Goal: Task Accomplishment & Management: Manage account settings

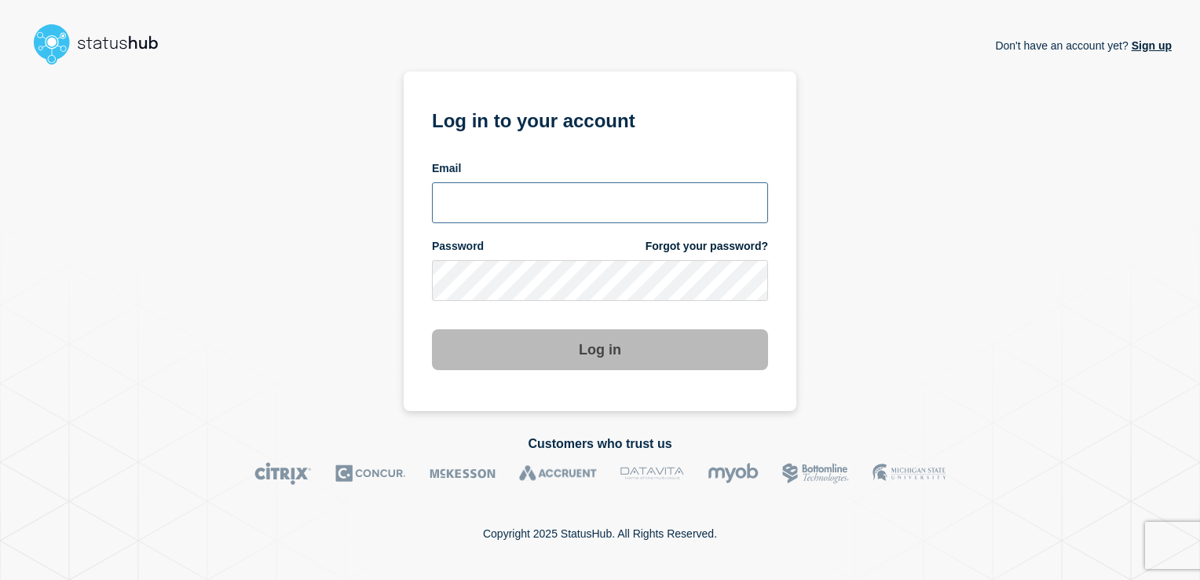
type input "[EMAIL_ADDRESS][DOMAIN_NAME]"
click at [587, 360] on button "Log in" at bounding box center [600, 349] width 336 height 41
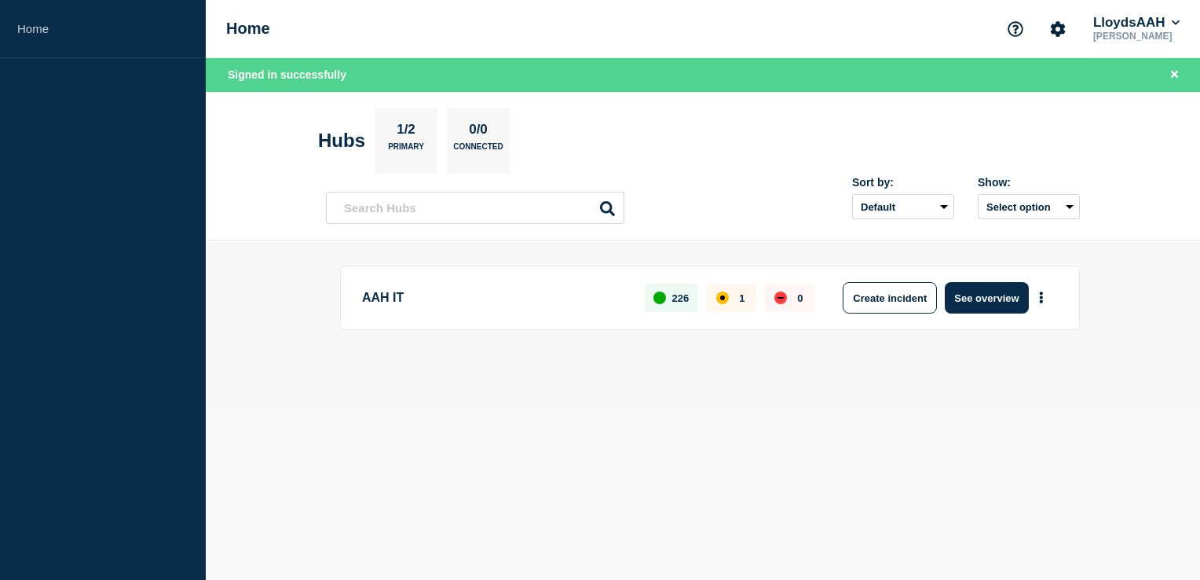
click at [539, 296] on p "AAH IT" at bounding box center [494, 297] width 265 height 31
click at [1008, 297] on button "See overview" at bounding box center [986, 297] width 83 height 31
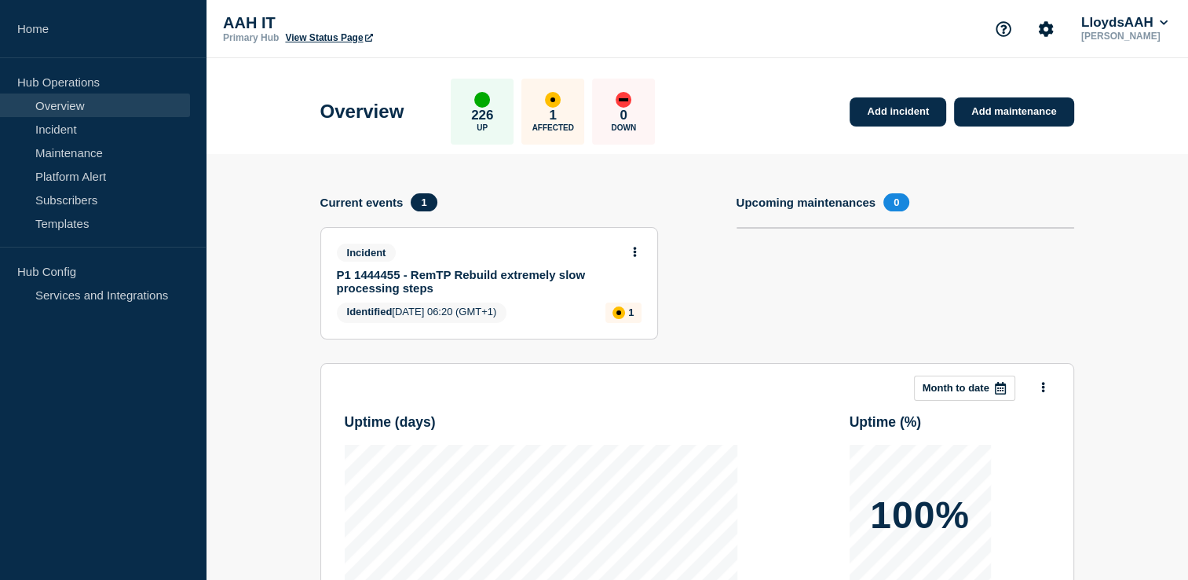
click at [561, 298] on div "Incident P1 1444455 - RemTP Rebuild extremely slow processing steps Identified …" at bounding box center [489, 283] width 336 height 111
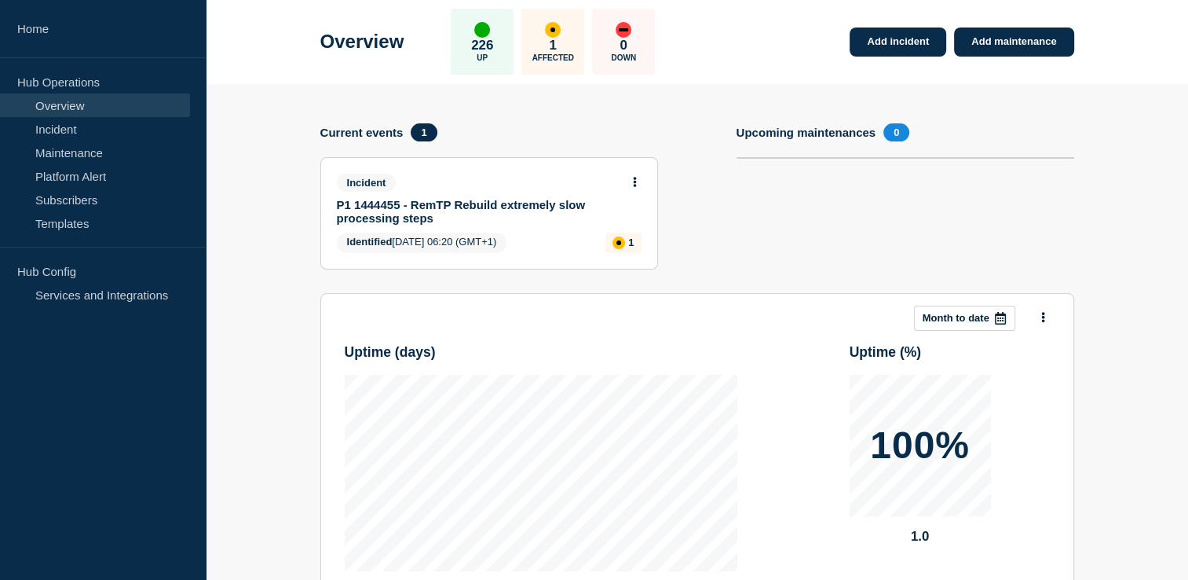
scroll to position [157, 0]
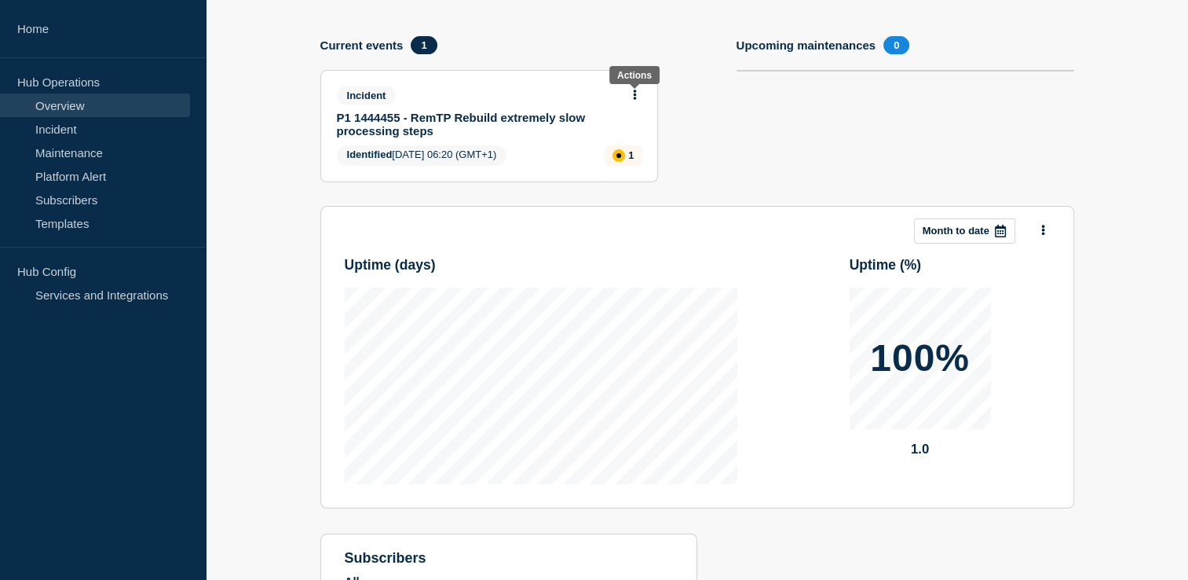
click at [634, 93] on icon at bounding box center [634, 95] width 3 height 10
click at [631, 130] on link "View incident" at bounding box center [628, 132] width 64 height 13
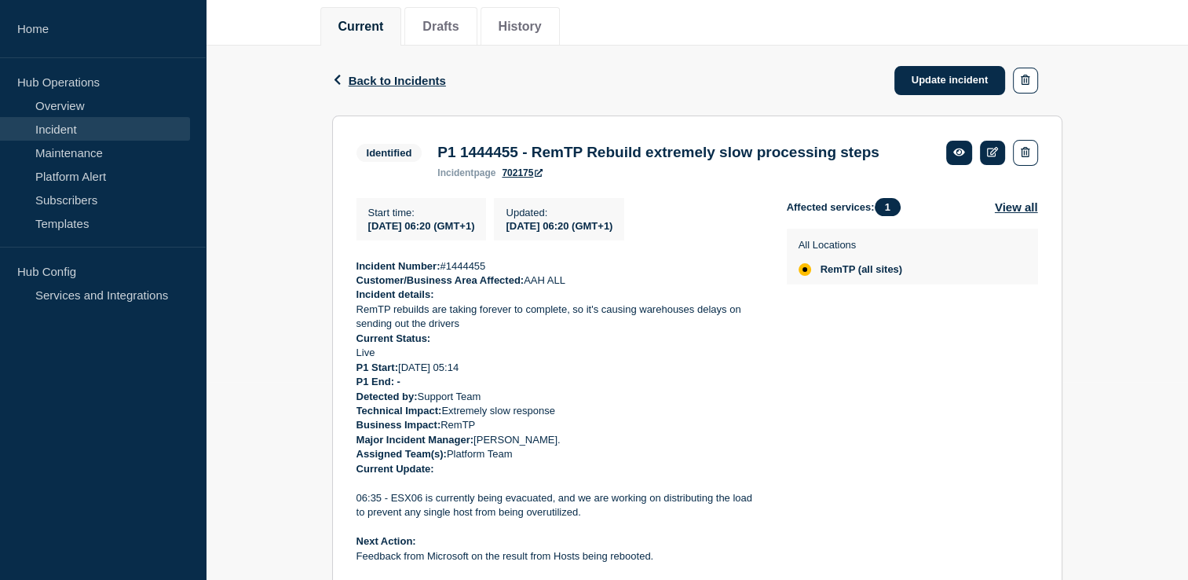
scroll to position [200, 0]
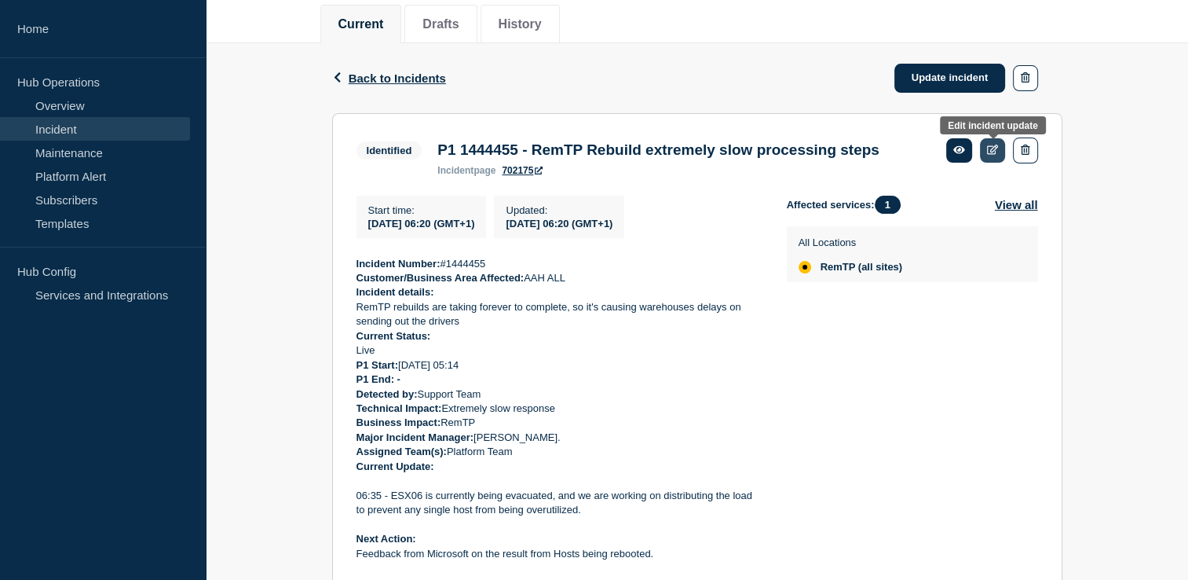
click at [995, 152] on icon at bounding box center [993, 150] width 12 height 10
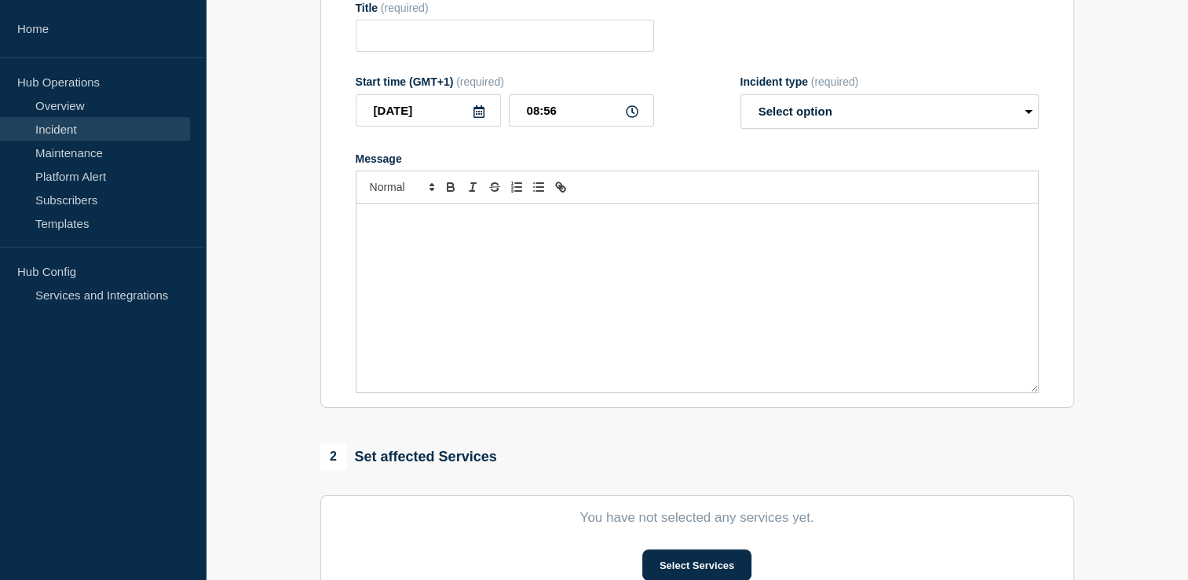
type input "P1 1444455 - RemTP Rebuild extremely slow processing steps"
type input "06:20"
select select "identified"
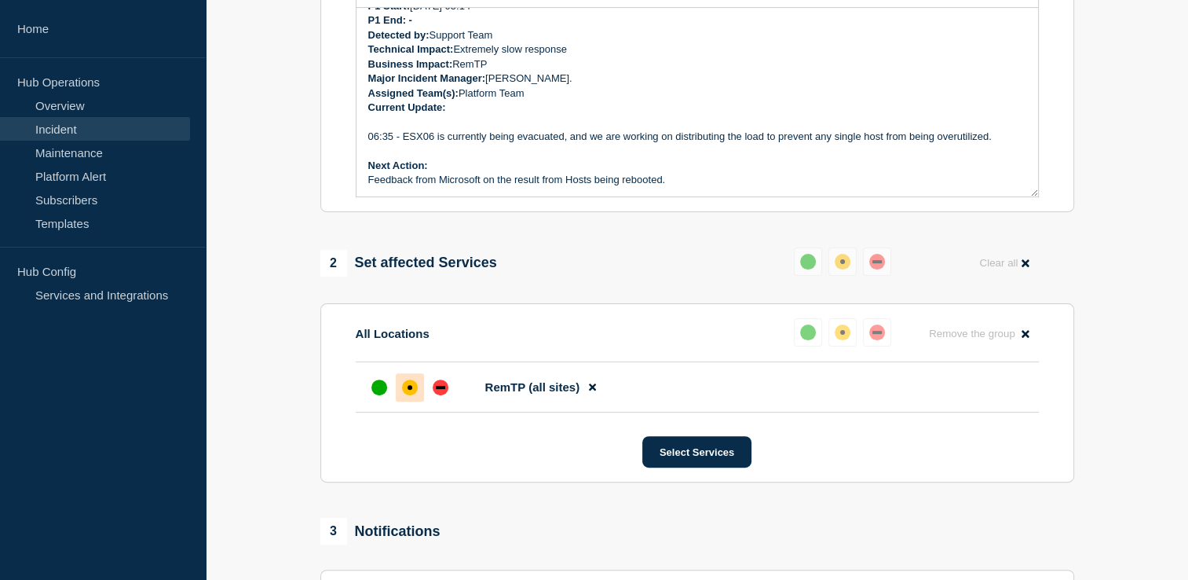
scroll to position [357, 0]
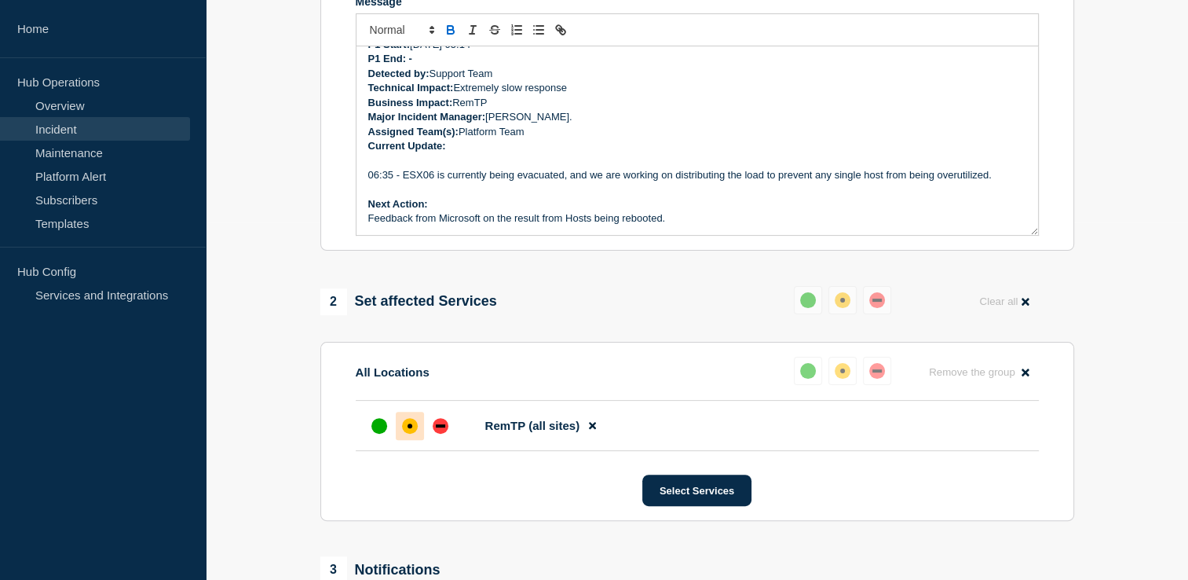
click at [451, 153] on p "Current Update:" at bounding box center [697, 146] width 658 height 14
drag, startPoint x: 536, startPoint y: 208, endPoint x: 568, endPoint y: 206, distance: 32.3
click at [543, 182] on p "06:35 - ESX06 is currently being evacuated, and we are working on distributing …" at bounding box center [697, 175] width 658 height 14
